Goal: Task Accomplishment & Management: Use online tool/utility

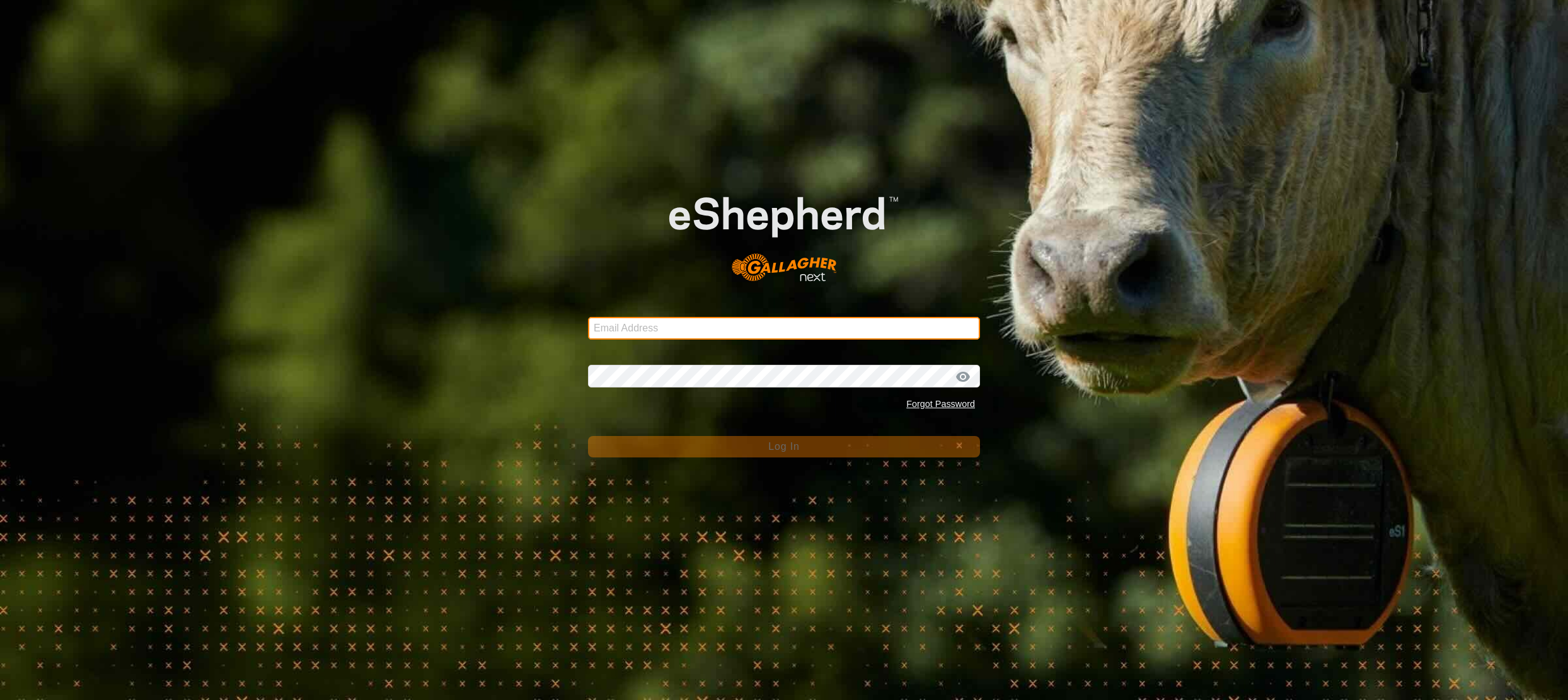
type input "[EMAIL_ADDRESS][DOMAIN_NAME]"
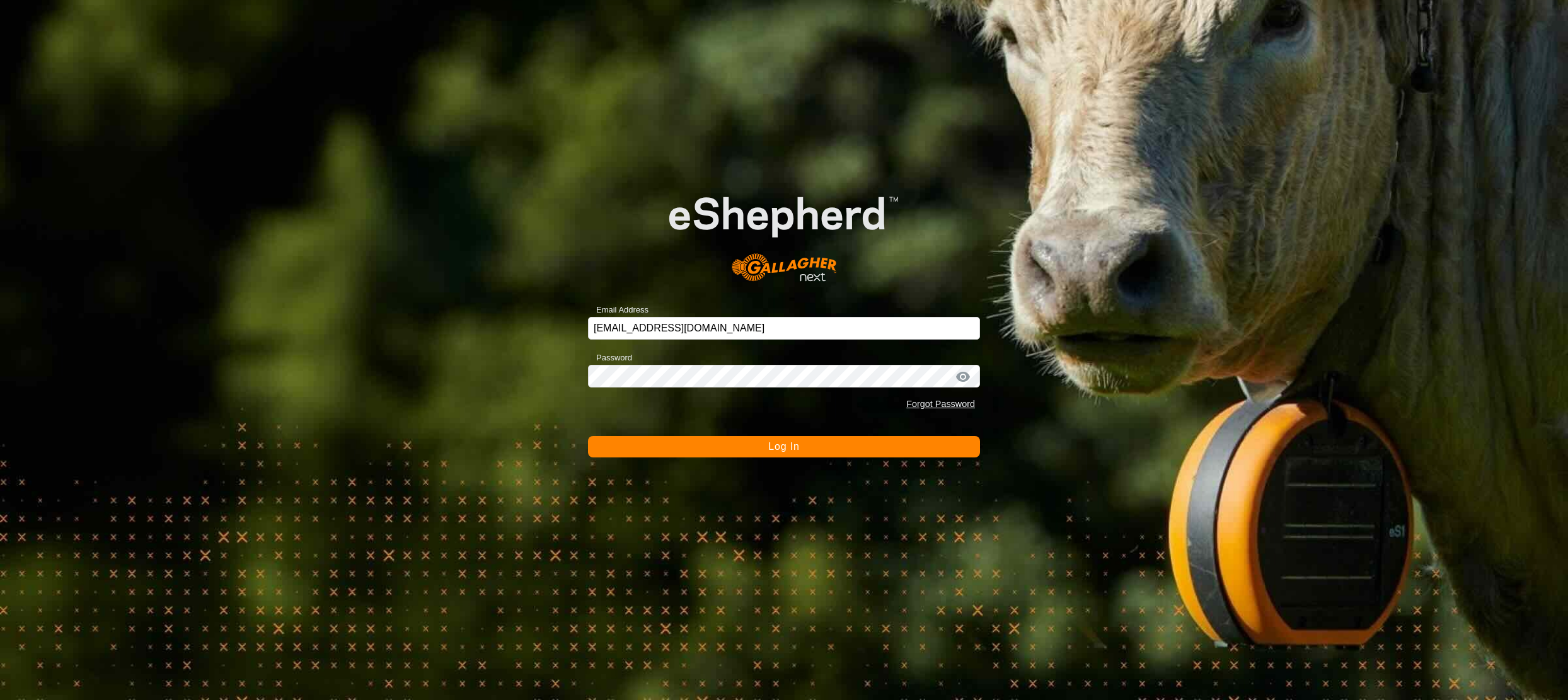
drag, startPoint x: 753, startPoint y: 458, endPoint x: 747, endPoint y: 452, distance: 8.5
click at [753, 458] on div "Email Address [EMAIL_ADDRESS][DOMAIN_NAME] Password Forgot Password Log In" at bounding box center [784, 350] width 1568 height 700
click at [791, 451] on span "Log In" at bounding box center [784, 447] width 31 height 11
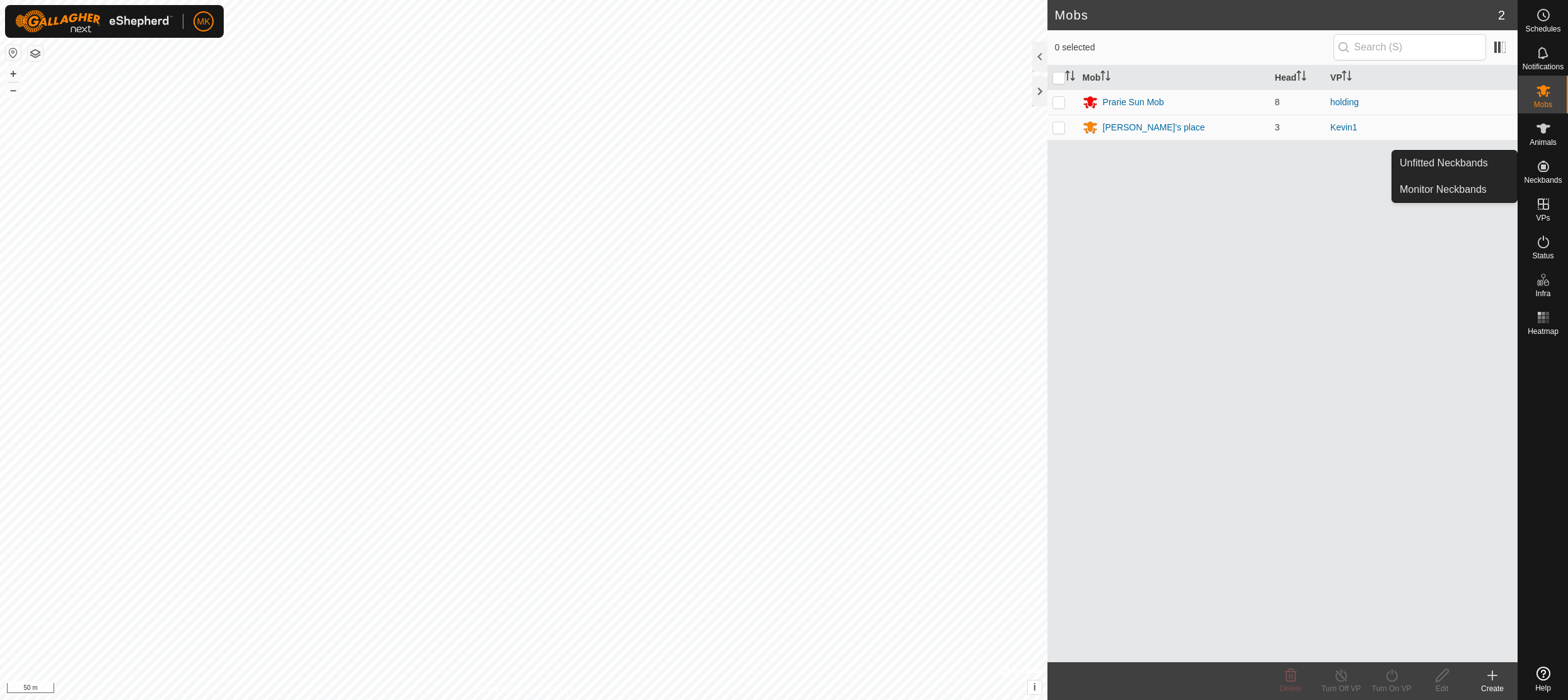
click at [1543, 167] on icon at bounding box center [1544, 166] width 12 height 12
click at [1480, 168] on link "Unfitted Neckbands" at bounding box center [1455, 164] width 125 height 25
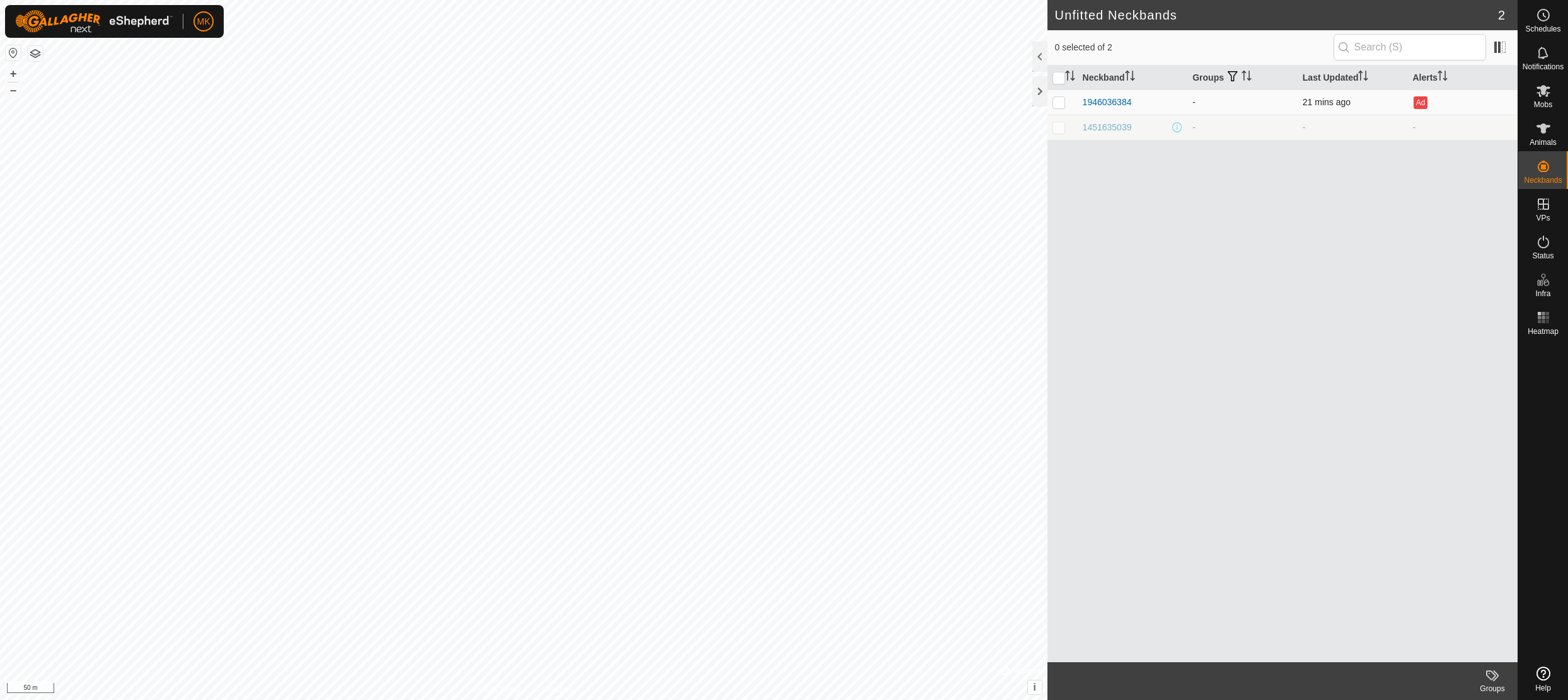
click at [1058, 103] on p-checkbox at bounding box center [1059, 102] width 13 height 10
checkbox input "true"
click at [1546, 128] on icon at bounding box center [1543, 128] width 13 height 10
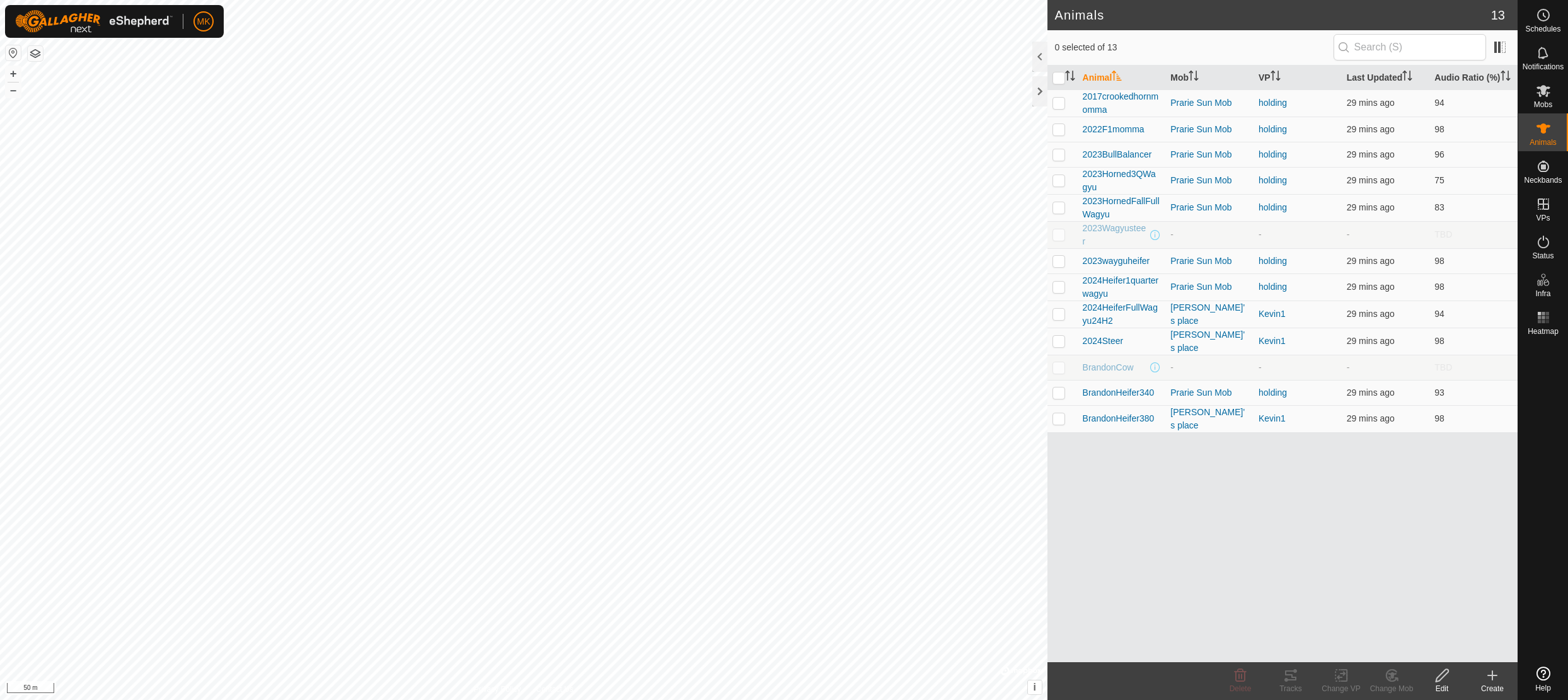
click at [1491, 677] on icon at bounding box center [1492, 675] width 15 height 15
click at [1439, 643] on link "Create Single Animal" at bounding box center [1437, 648] width 161 height 25
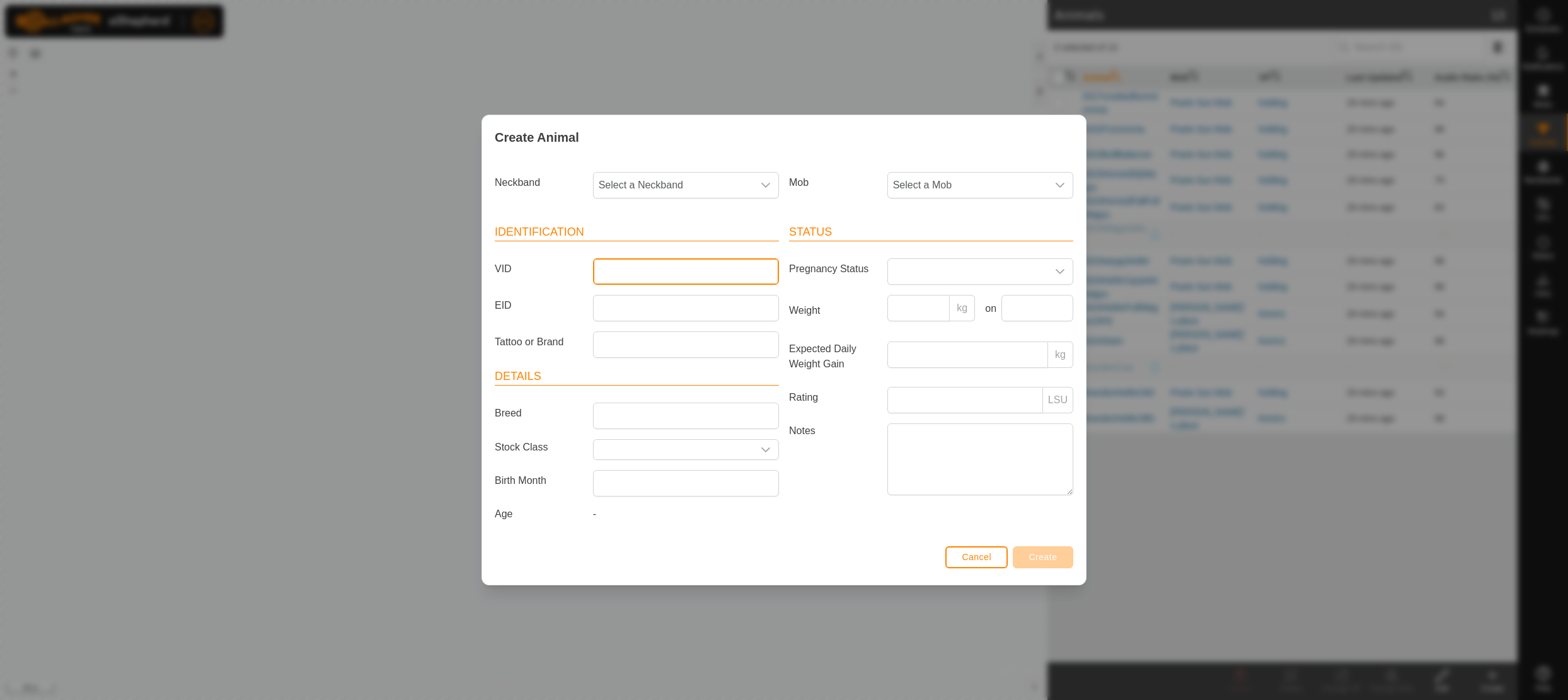
click at [610, 261] on input "VID" at bounding box center [686, 270] width 186 height 26
type input "BrandonRedAngus"
click at [923, 173] on span "Select a Mob" at bounding box center [967, 185] width 159 height 25
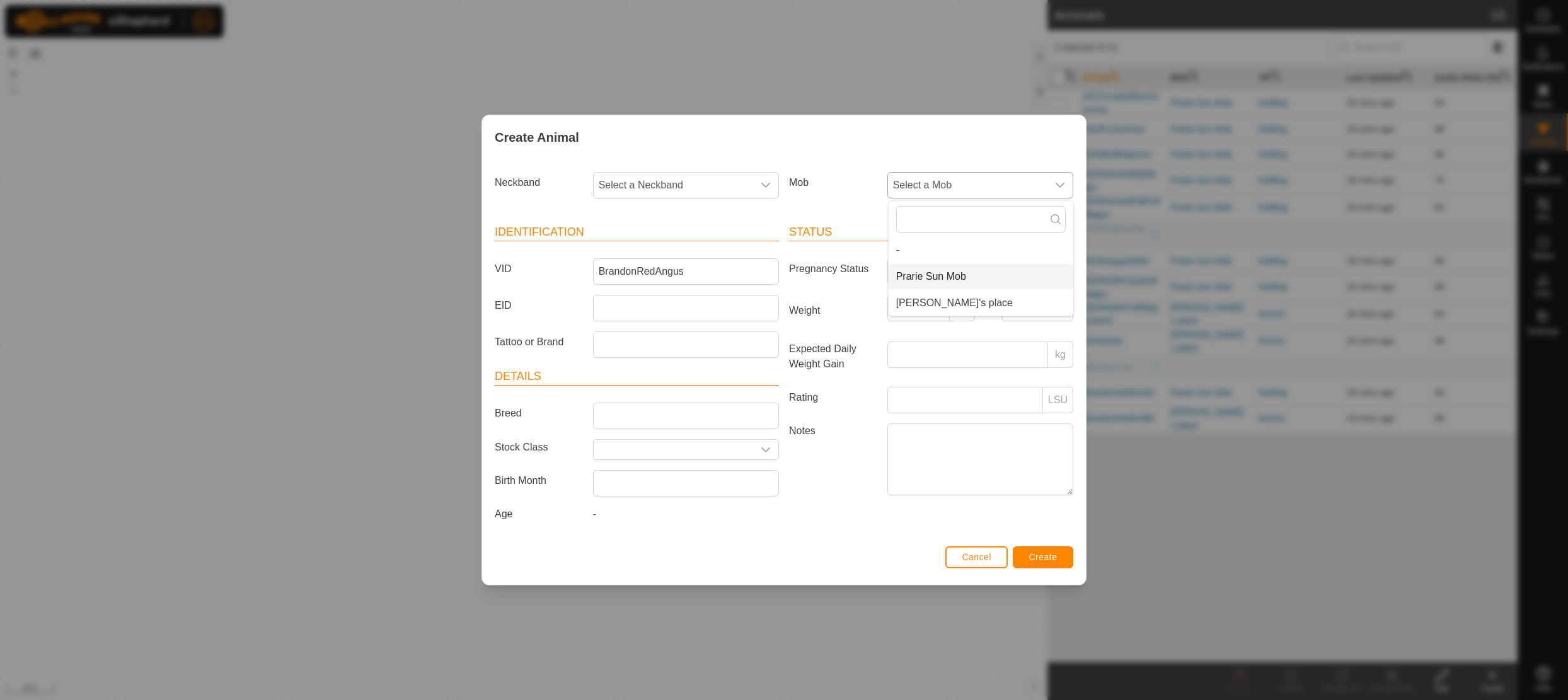
click at [940, 270] on li "Prarie Sun Mob" at bounding box center [980, 277] width 184 height 25
click at [766, 180] on icon "dropdown trigger" at bounding box center [765, 184] width 10 height 10
click at [652, 271] on li "1946036384" at bounding box center [686, 277] width 184 height 25
click at [1047, 559] on span "Create" at bounding box center [1044, 556] width 29 height 10
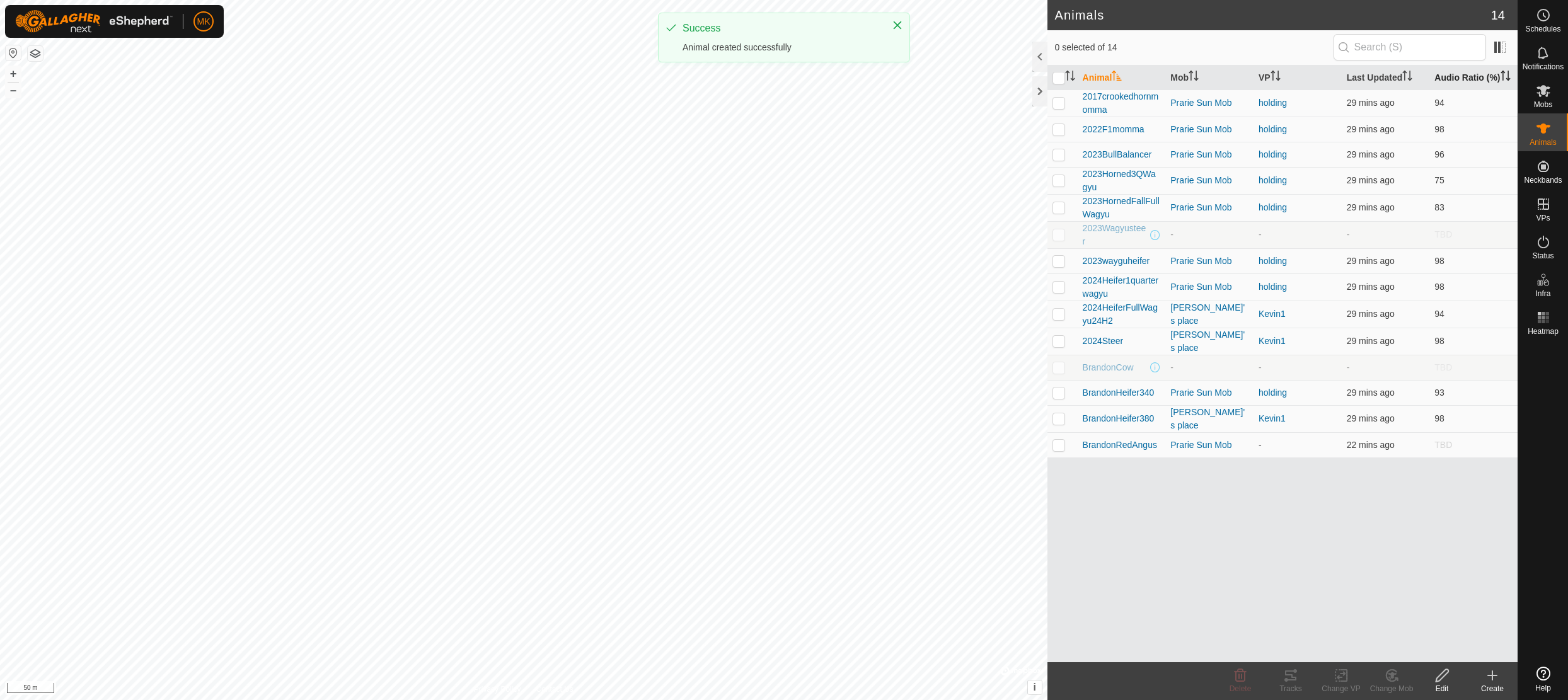
click at [1462, 83] on th "Audio Ratio (%)" at bounding box center [1474, 77] width 88 height 24
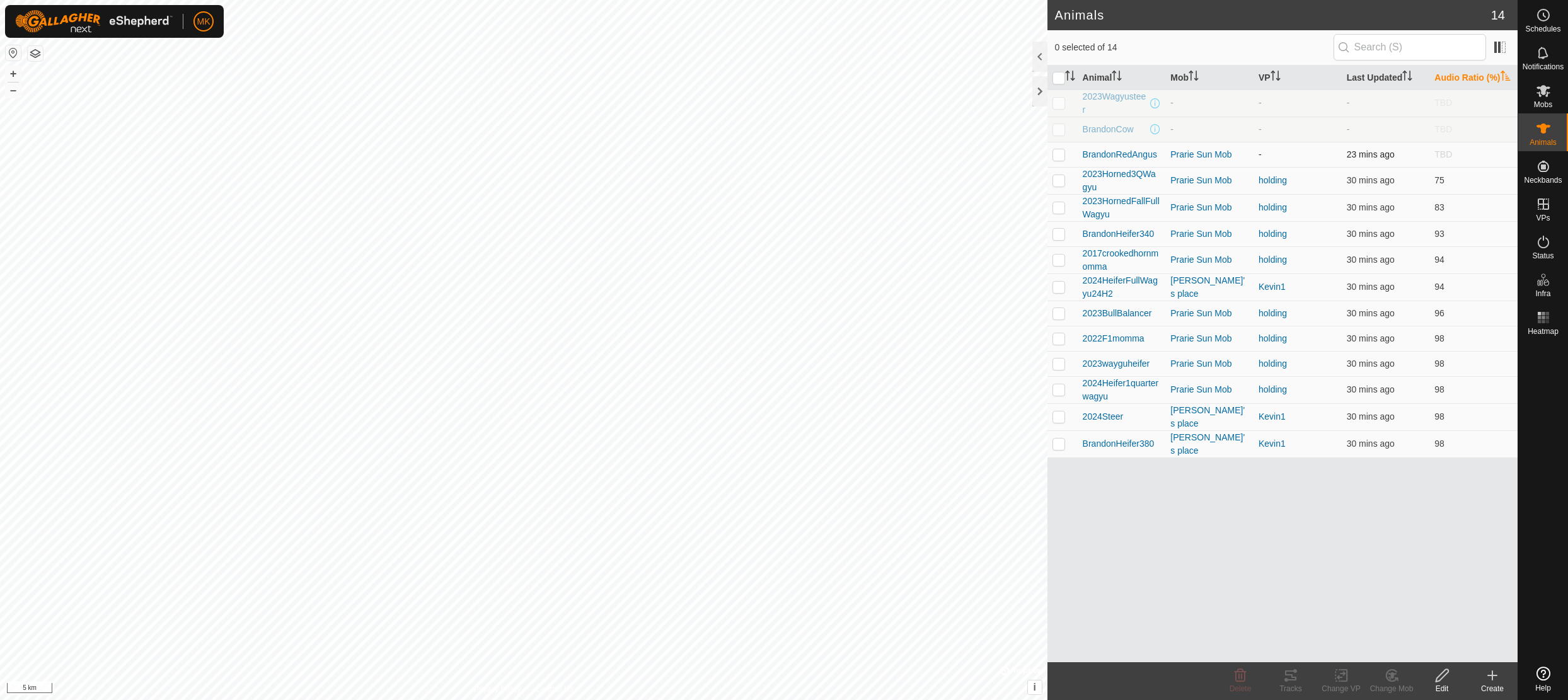
click at [1060, 159] on p-checkbox at bounding box center [1059, 154] width 13 height 10
checkbox input "true"
click at [1448, 682] on icon at bounding box center [1443, 675] width 16 height 15
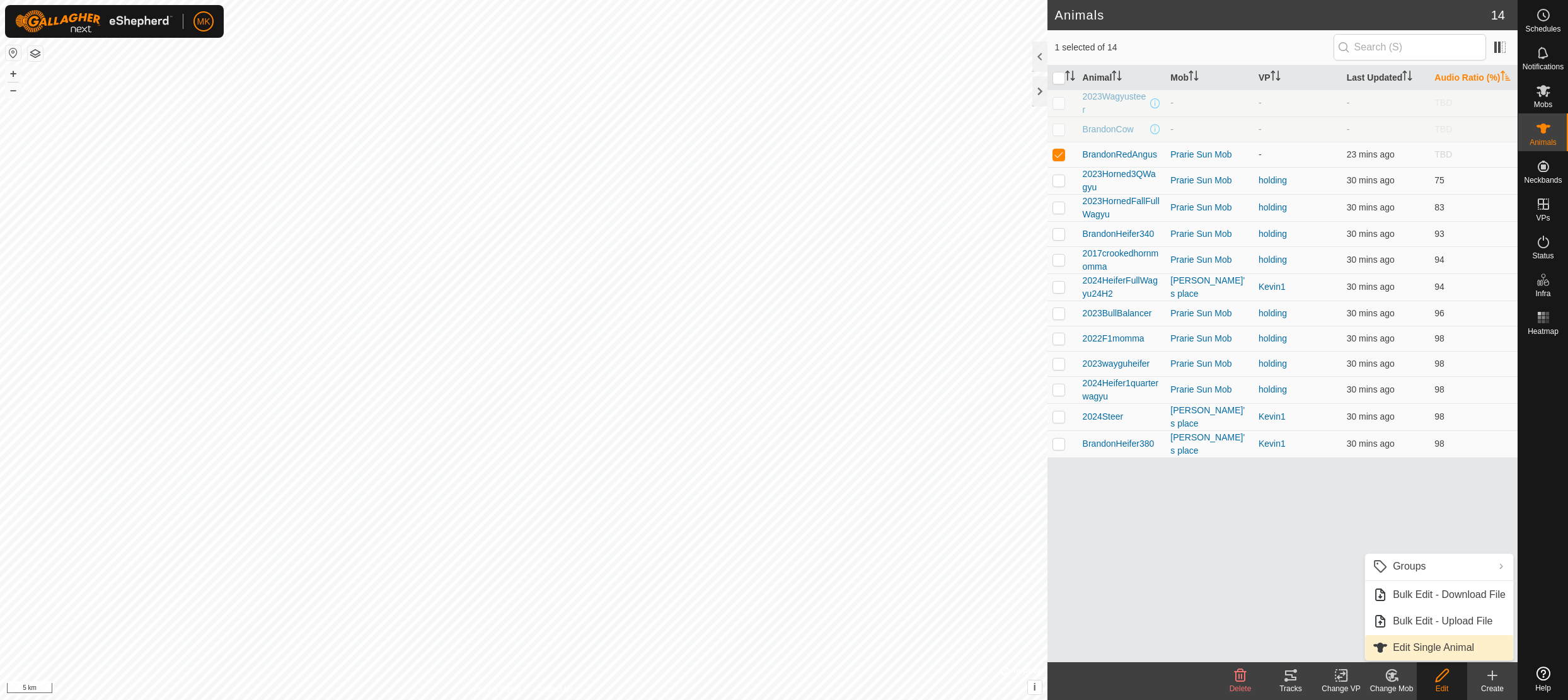
click at [1403, 652] on link "Edit Single Animal" at bounding box center [1439, 648] width 148 height 25
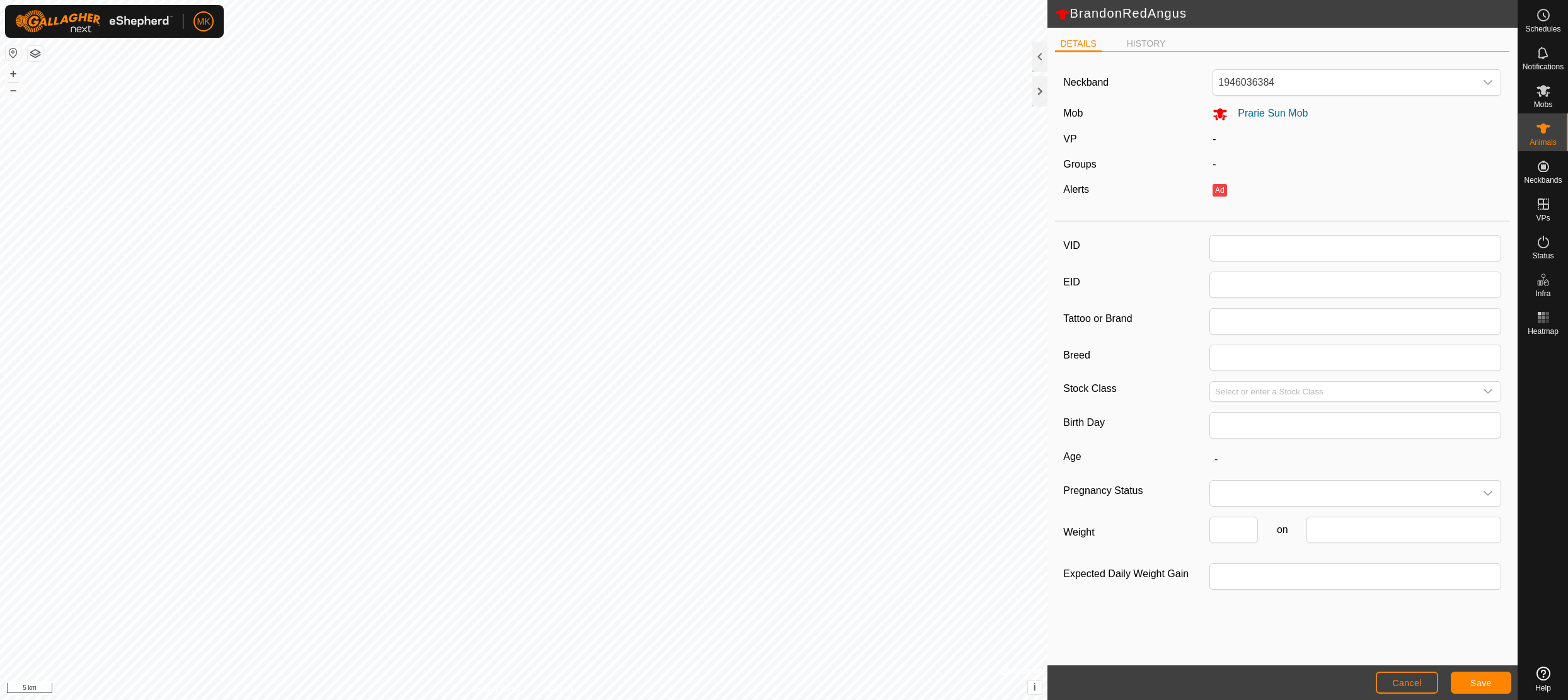
type input "BrandonRedAngus"
type input "0"
click at [1310, 85] on span "1946036384" at bounding box center [1344, 83] width 263 height 25
click at [1274, 198] on li "1451635039" at bounding box center [1358, 200] width 288 height 25
click at [1472, 682] on span "Save" at bounding box center [1481, 682] width 22 height 10
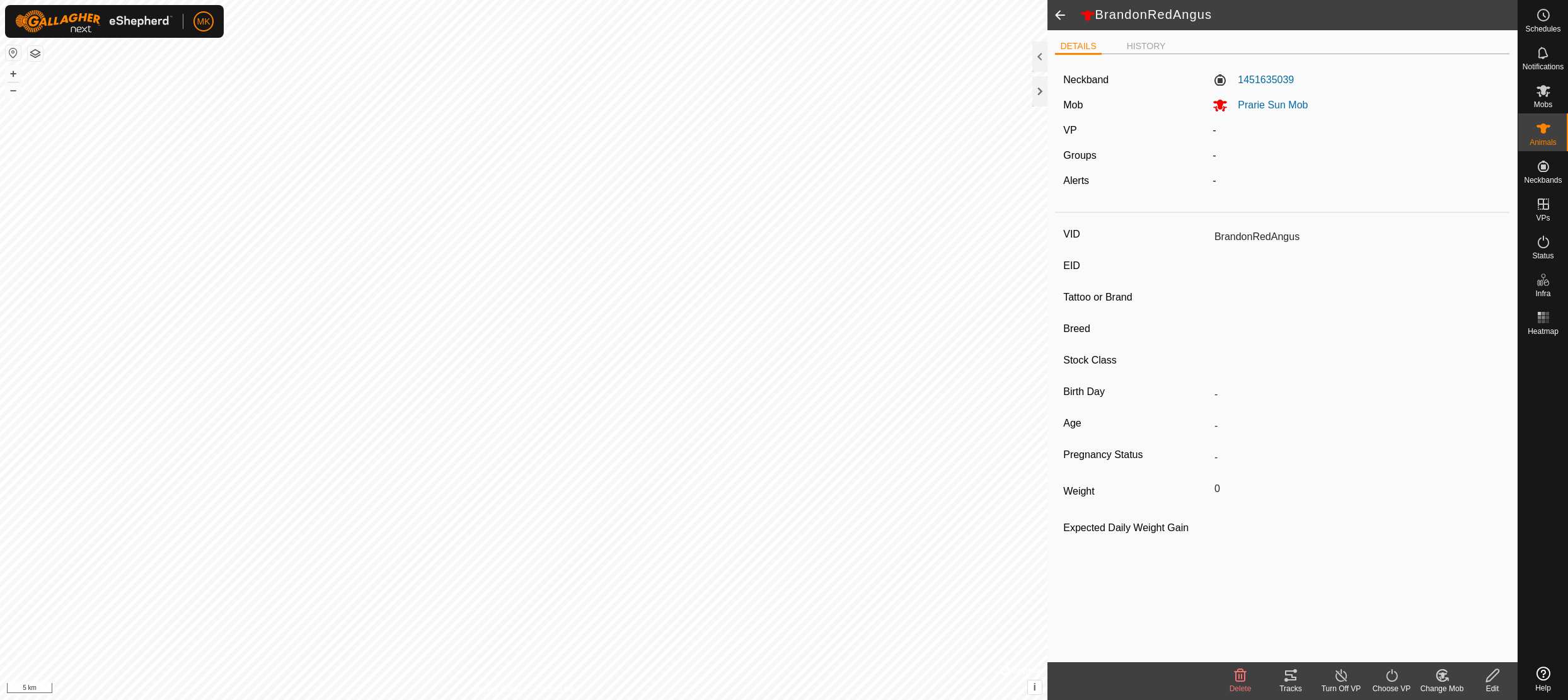
type input "-"
type input "0 kg"
type input "-"
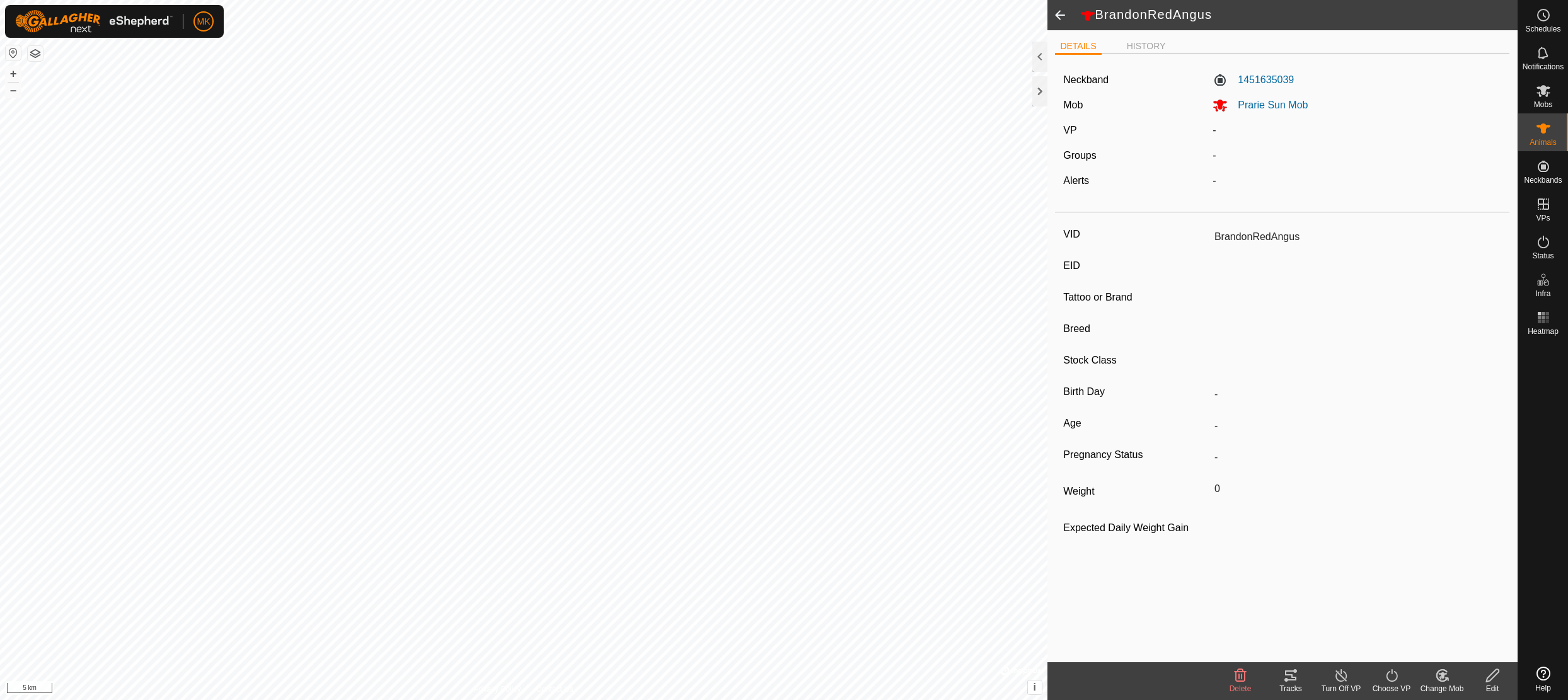
type input "-"
click at [967, 699] on html "MK Schedules Notifications Mobs Animals Neckbands VPs Status Infra Heatmap Help…" at bounding box center [784, 350] width 1568 height 700
click at [1546, 202] on icon at bounding box center [1543, 204] width 15 height 15
click at [1448, 208] on link "In Rotation" at bounding box center [1463, 203] width 108 height 25
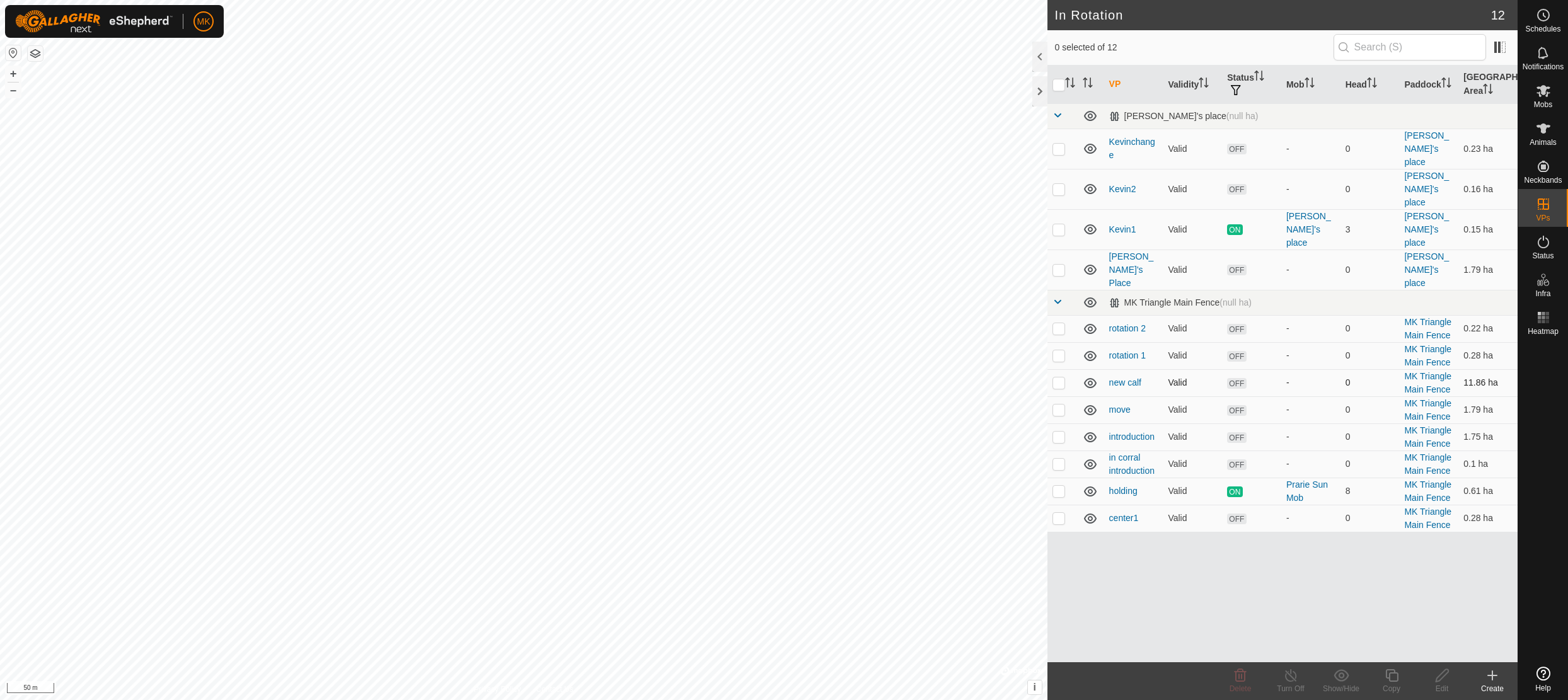
click at [1057, 377] on p-checkbox at bounding box center [1059, 382] width 13 height 10
checkbox input "false"
click at [1061, 404] on p-checkbox at bounding box center [1059, 409] width 13 height 10
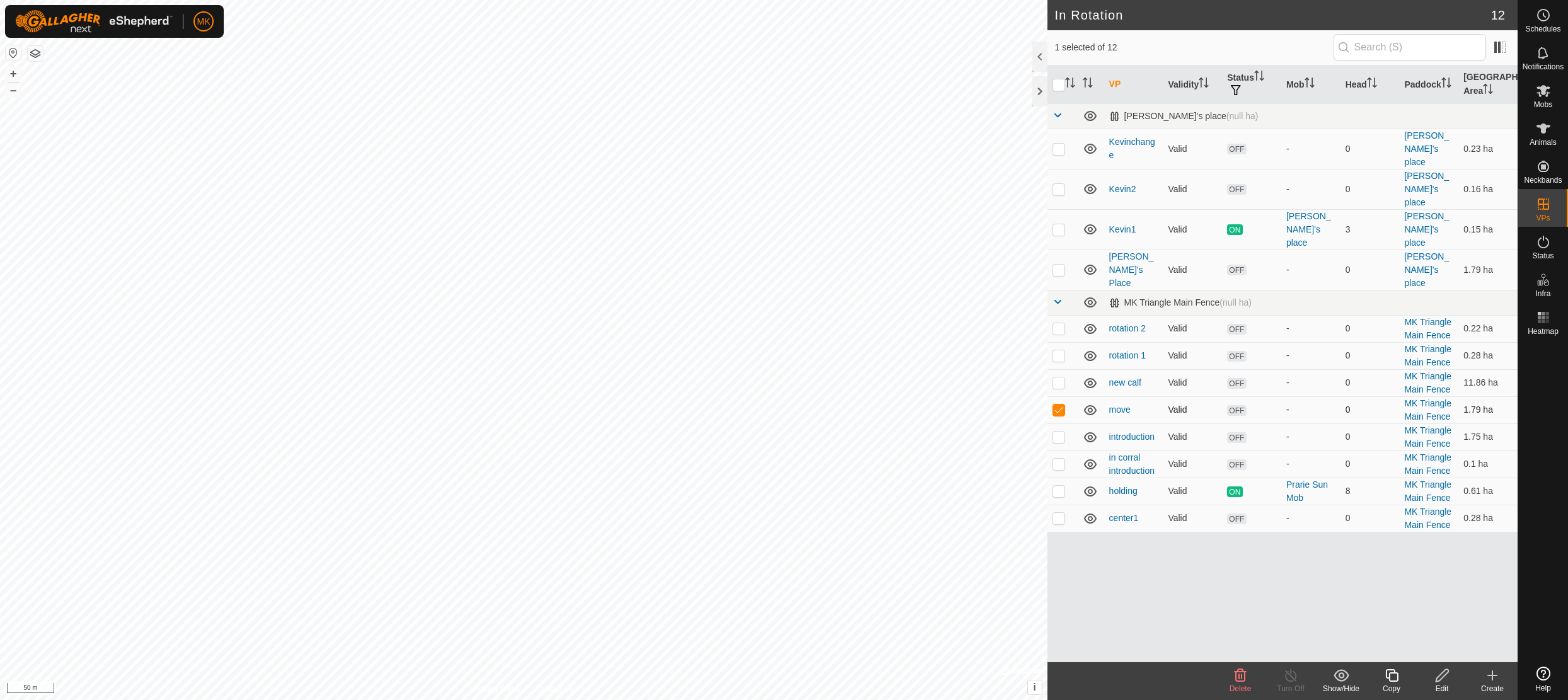
checkbox input "false"
click at [1060, 431] on p-checkbox at bounding box center [1059, 436] width 13 height 10
click at [1058, 431] on p-checkbox at bounding box center [1059, 436] width 13 height 10
checkbox input "false"
click at [1059, 513] on p-checkbox at bounding box center [1059, 518] width 13 height 10
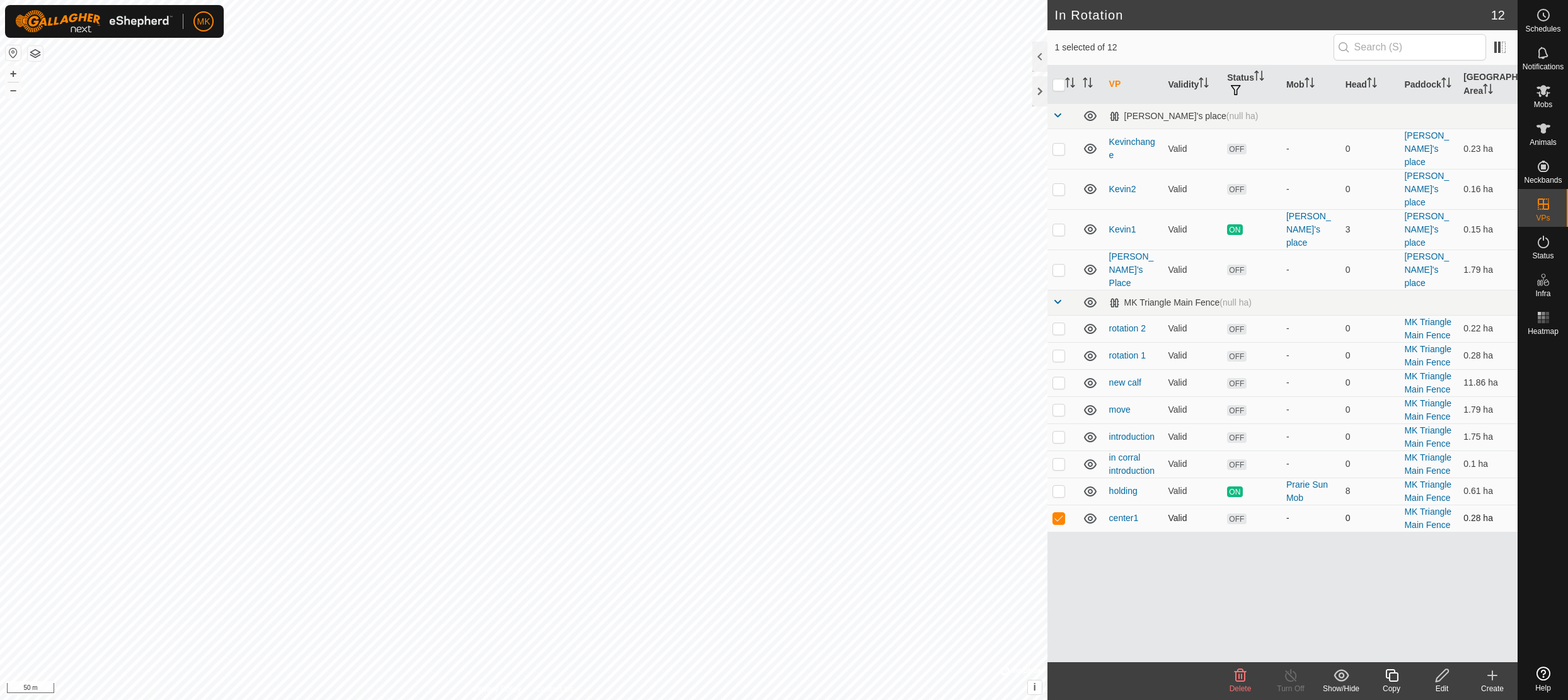
click at [1059, 513] on p-checkbox at bounding box center [1059, 518] width 13 height 10
checkbox input "false"
click at [1059, 485] on p-checkbox at bounding box center [1059, 490] width 13 height 10
checkbox input "false"
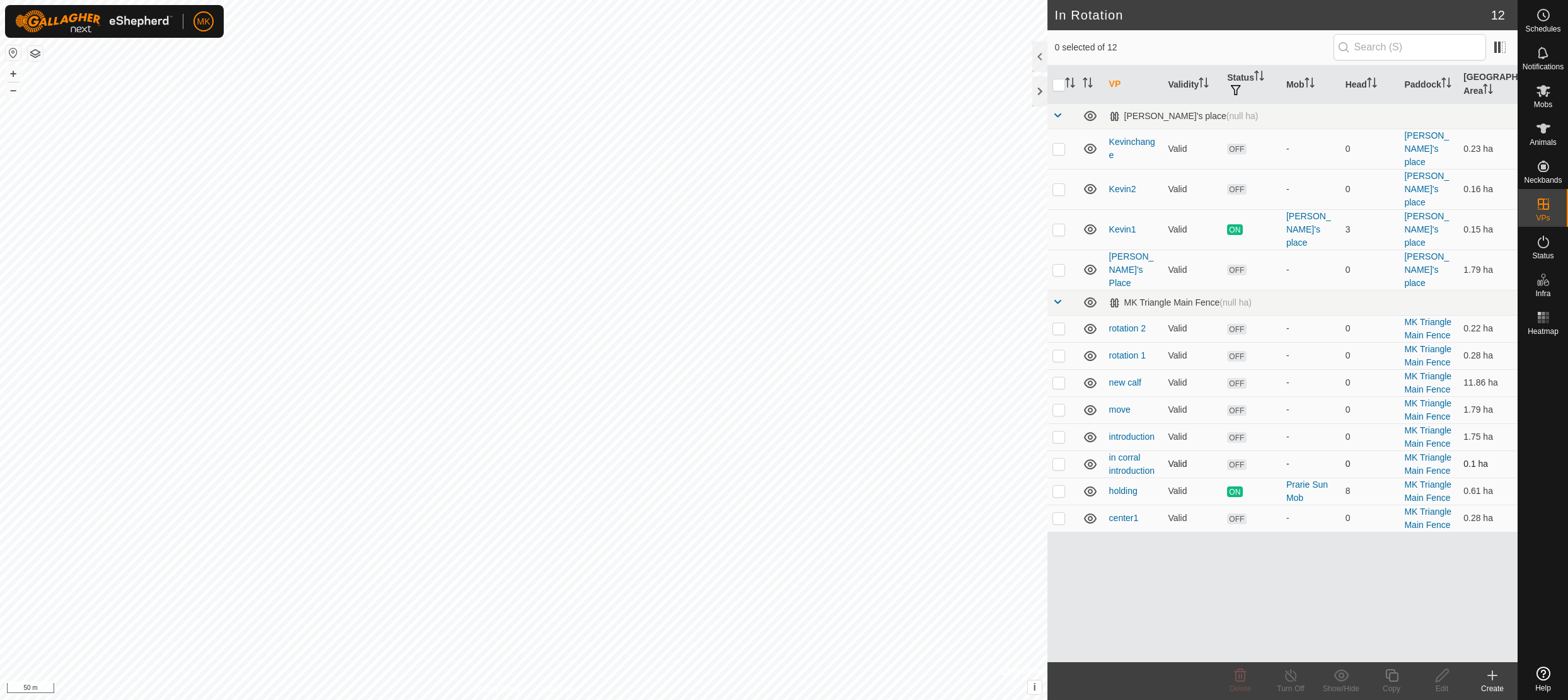
click at [1059, 458] on p-checkbox at bounding box center [1059, 463] width 13 height 10
checkbox input "false"
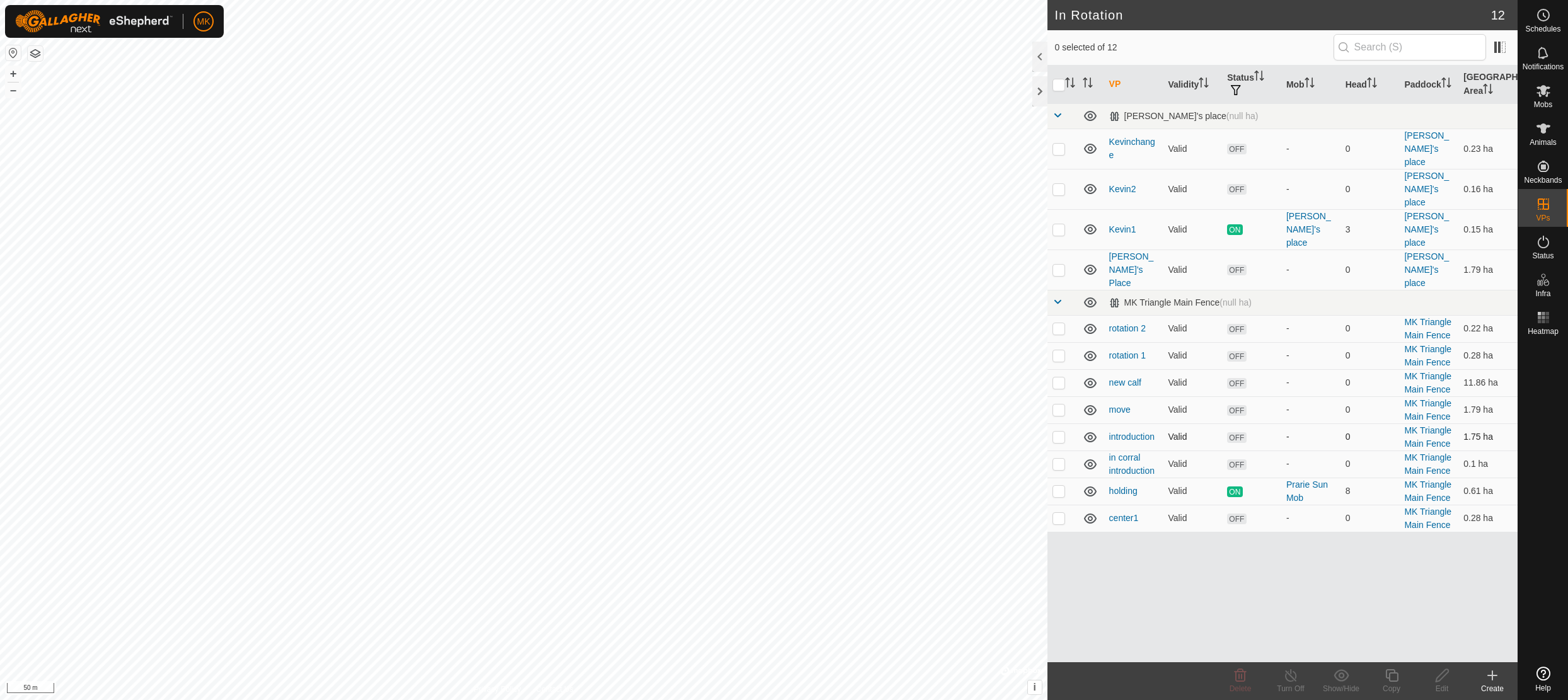
click at [1056, 431] on p-checkbox at bounding box center [1059, 436] width 13 height 10
checkbox input "true"
click at [1446, 676] on icon at bounding box center [1443, 675] width 16 height 15
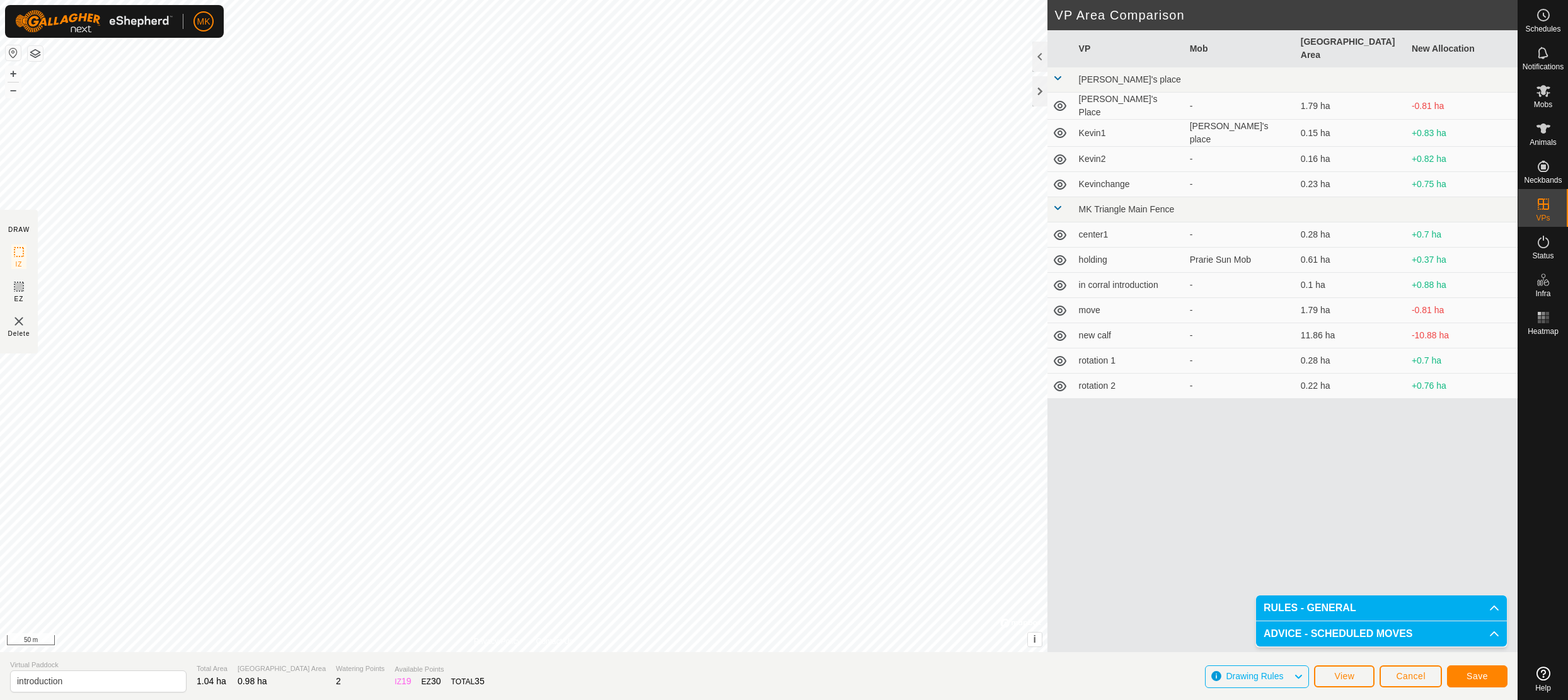
click at [1476, 679] on span "Save" at bounding box center [1477, 676] width 22 height 10
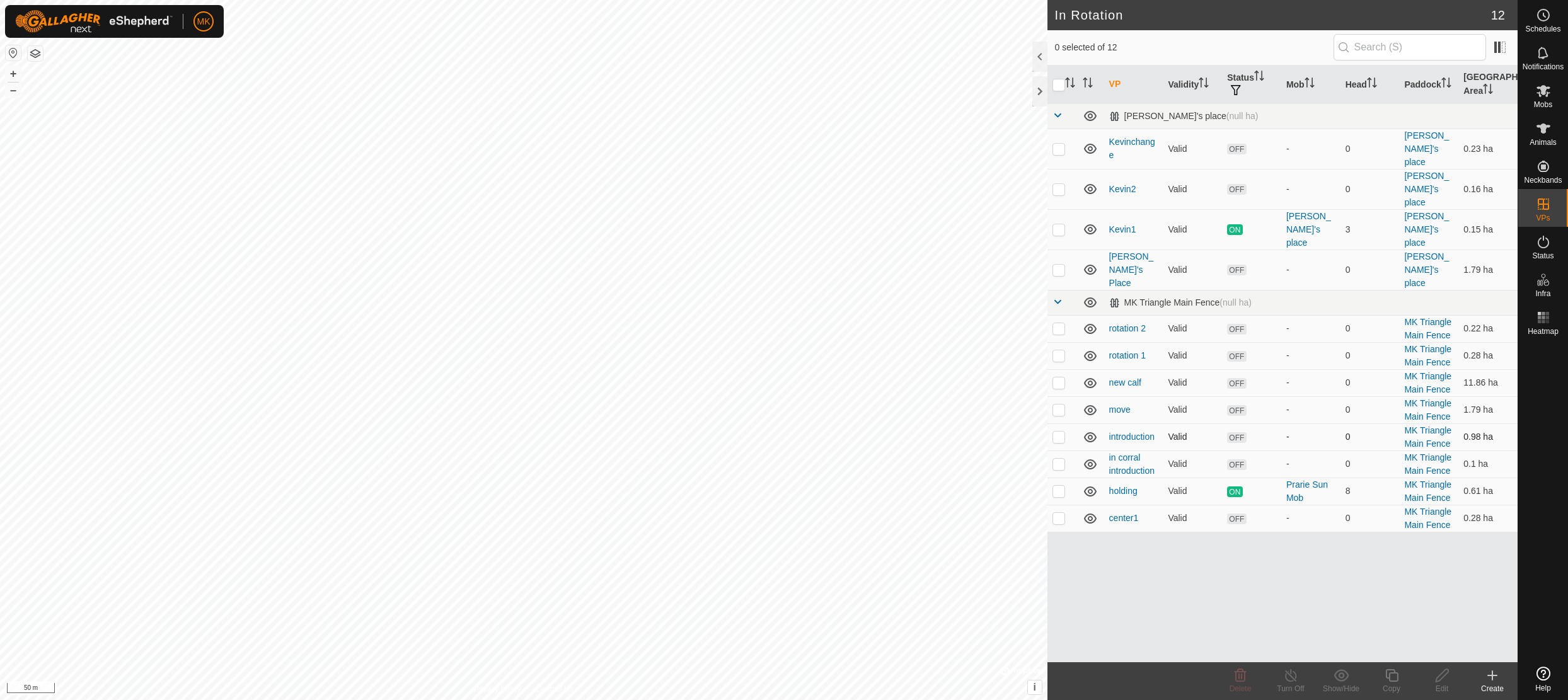
click at [1059, 431] on p-checkbox at bounding box center [1059, 436] width 13 height 10
checkbox input "true"
click at [1448, 685] on div "Edit" at bounding box center [1442, 688] width 50 height 12
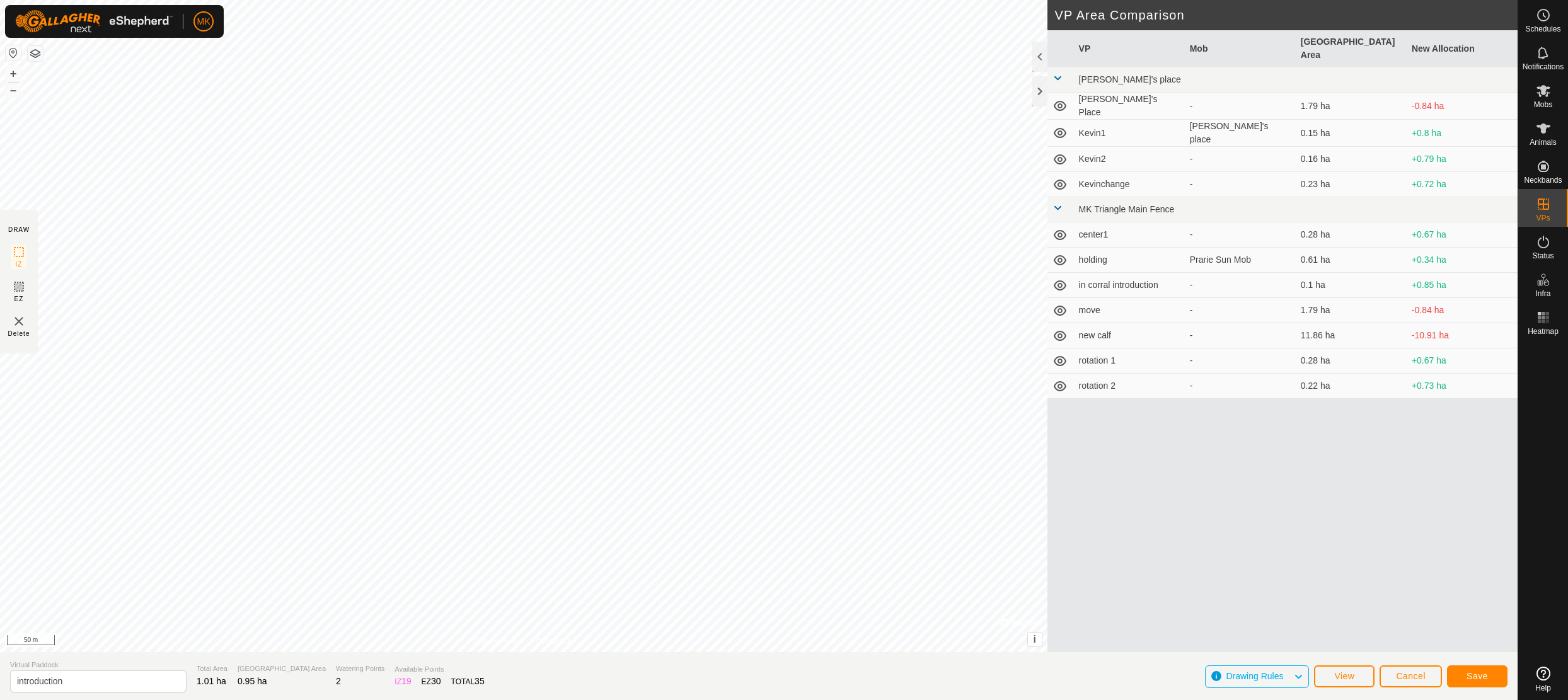
click at [1474, 677] on span "Save" at bounding box center [1477, 676] width 22 height 10
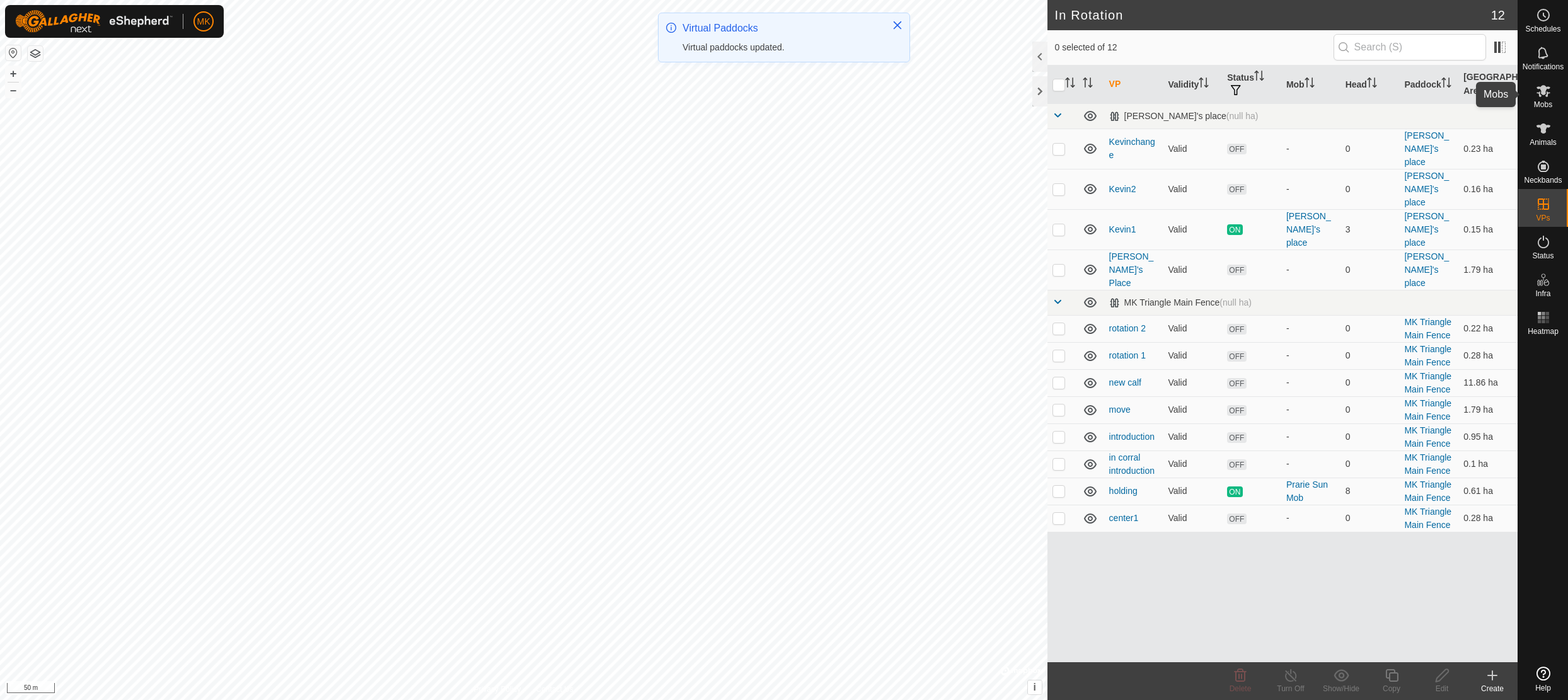
click at [1542, 95] on icon at bounding box center [1543, 91] width 15 height 15
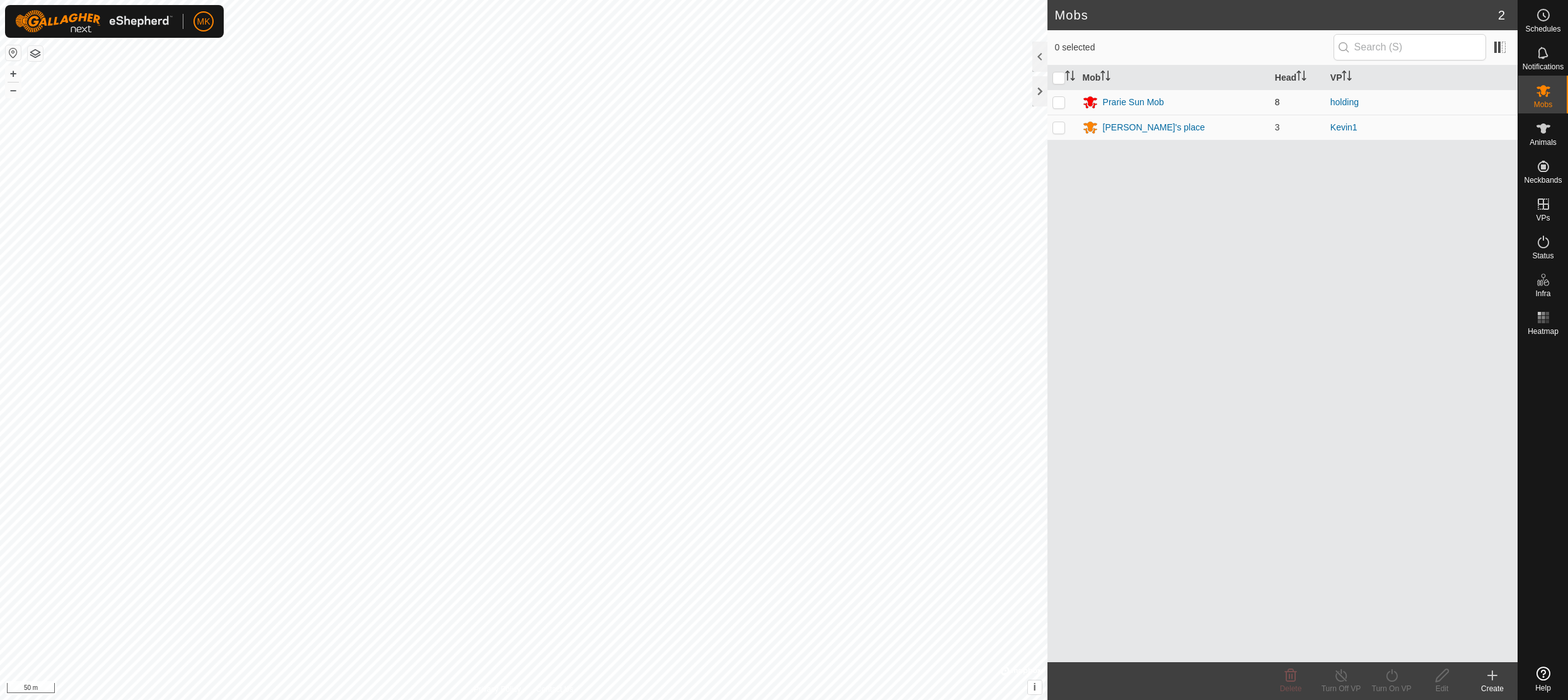
click at [1059, 106] on p-checkbox at bounding box center [1059, 102] width 13 height 10
checkbox input "true"
click at [1388, 679] on icon at bounding box center [1392, 675] width 16 height 15
click at [1399, 648] on link "Now" at bounding box center [1430, 648] width 125 height 25
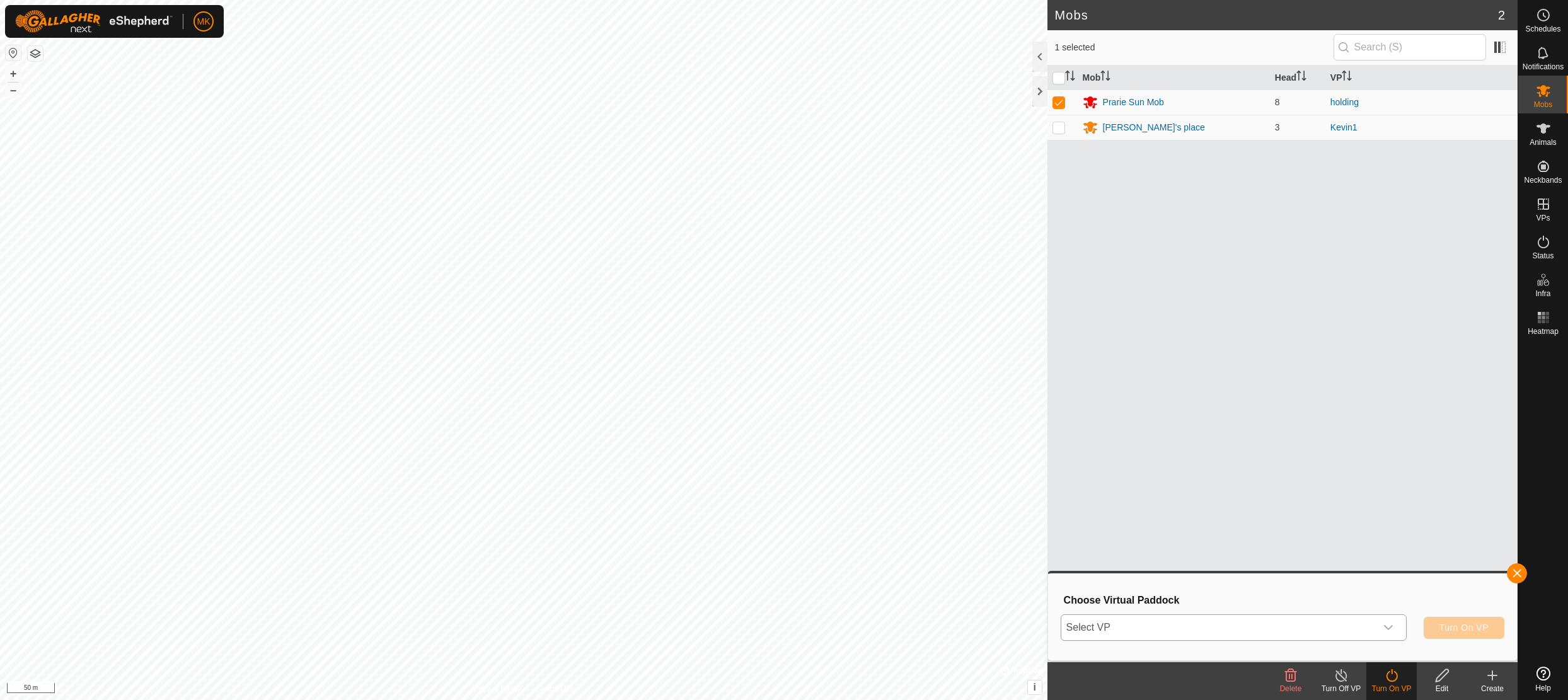
click at [1386, 625] on icon "dropdown trigger" at bounding box center [1388, 627] width 10 height 10
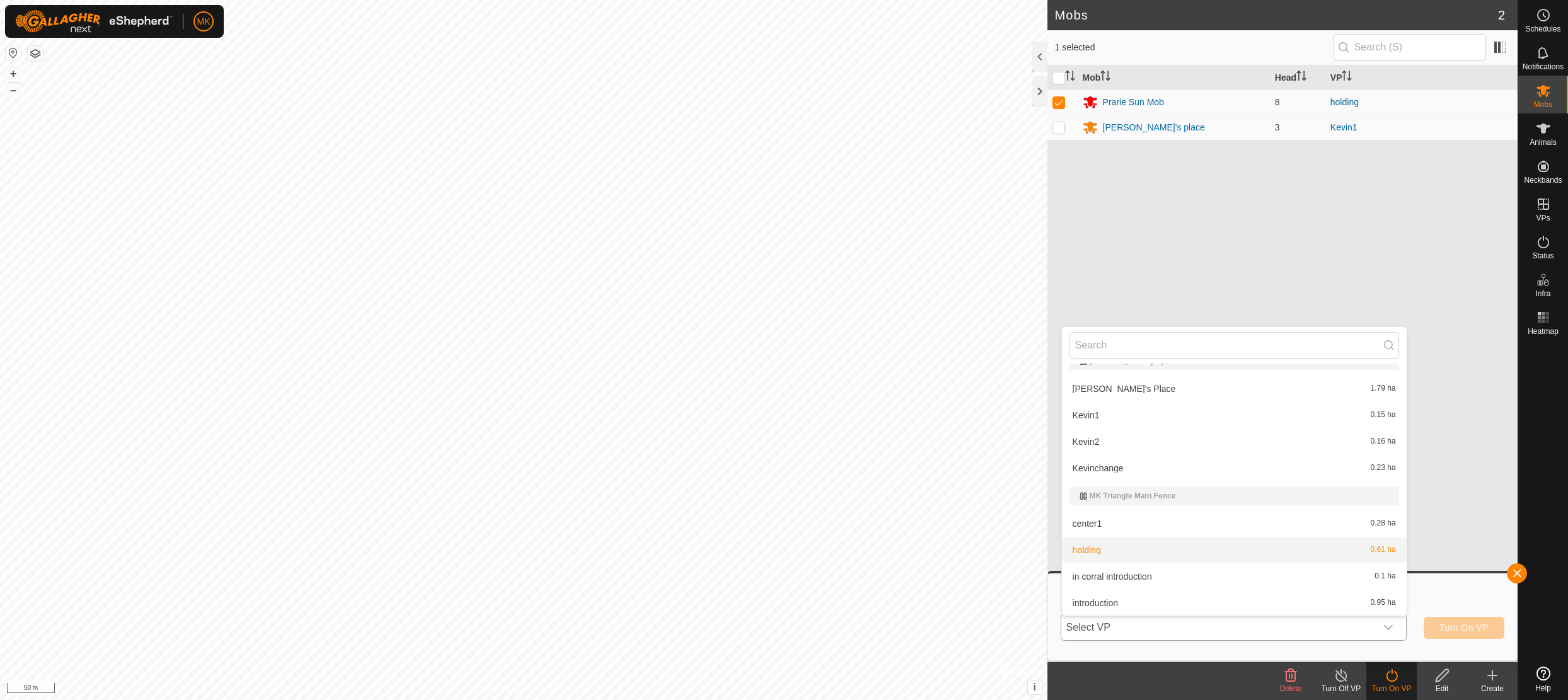
scroll to position [22, 0]
click at [1106, 583] on li "introduction 0.95 ha" at bounding box center [1234, 579] width 344 height 25
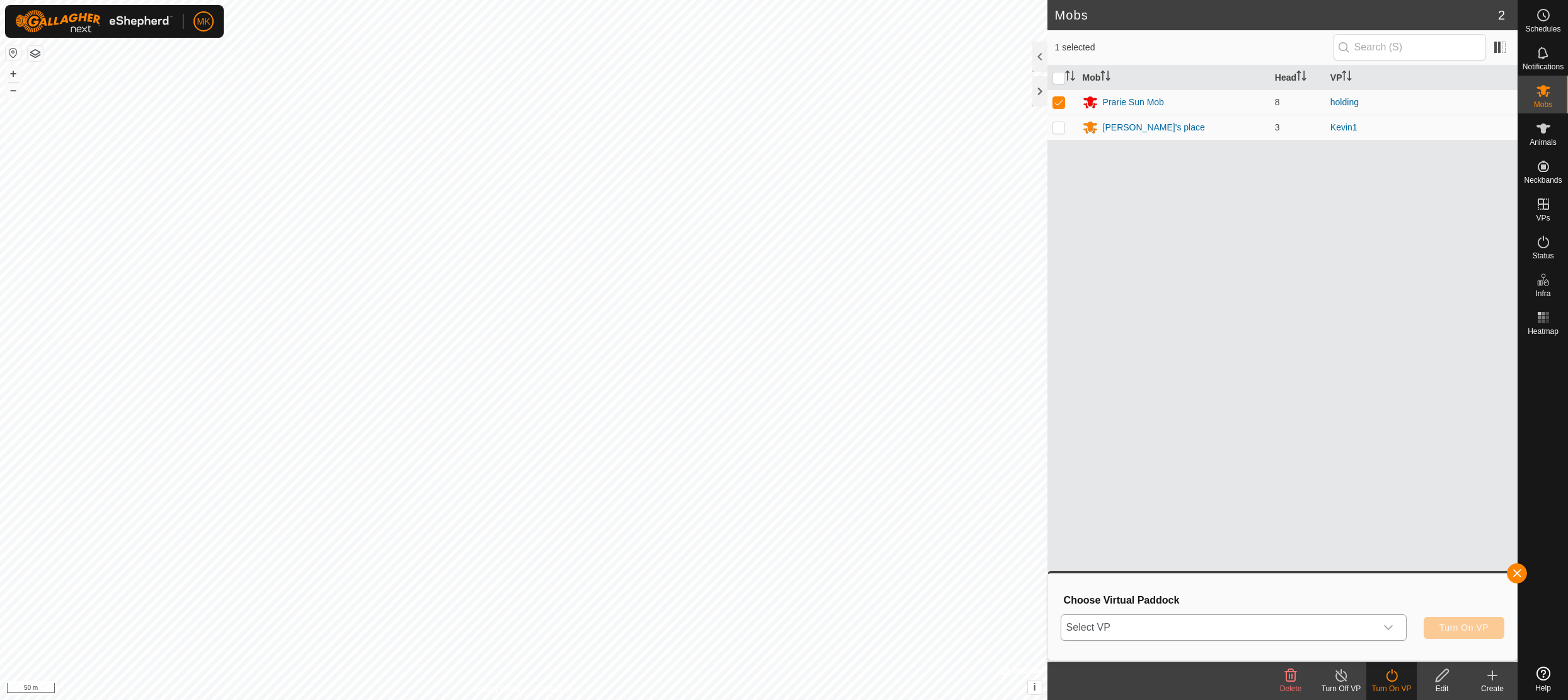
scroll to position [39, 0]
click at [1451, 629] on span "Turn On VP" at bounding box center [1464, 627] width 49 height 10
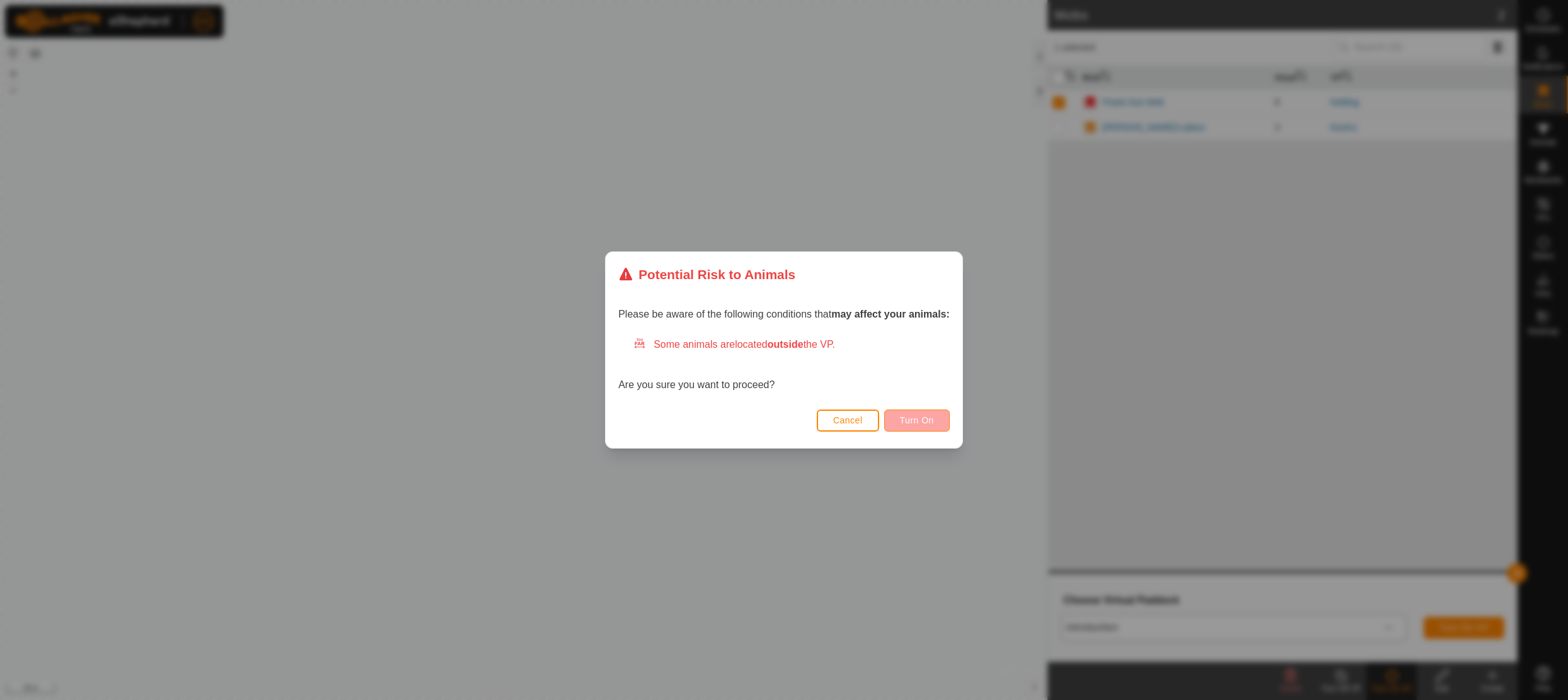
click at [910, 421] on span "Turn On" at bounding box center [917, 420] width 34 height 10
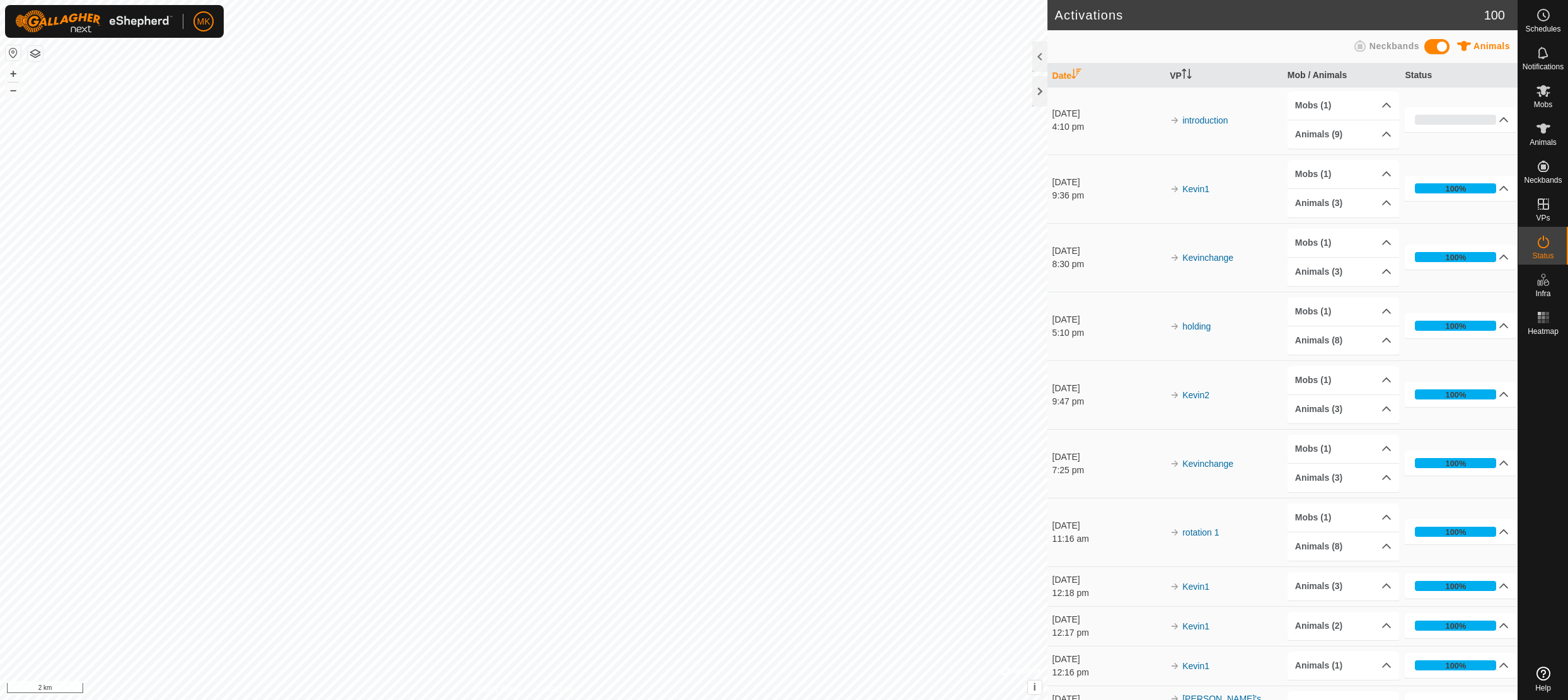
scroll to position [4, 0]
